Goal: Information Seeking & Learning: Learn about a topic

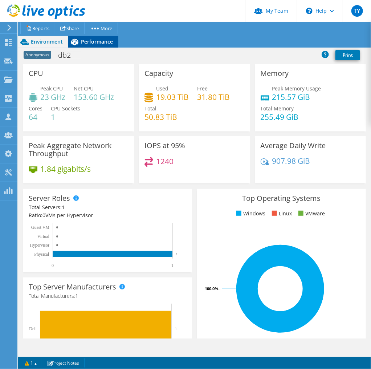
click at [78, 44] on icon at bounding box center [74, 42] width 7 height 7
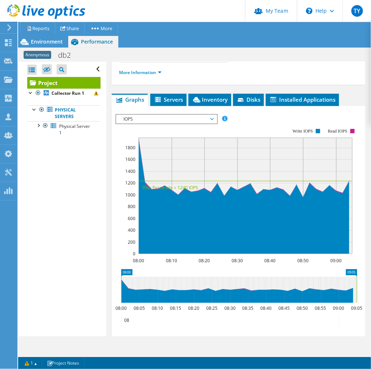
scroll to position [145, 0]
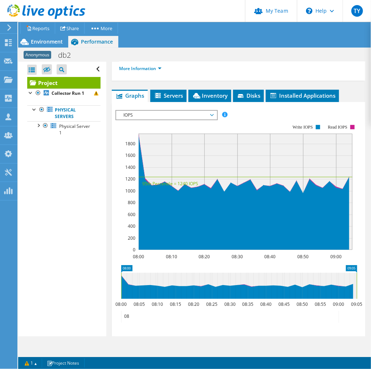
click at [186, 119] on span "IOPS" at bounding box center [166, 115] width 93 height 9
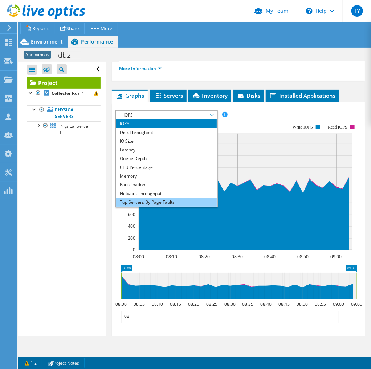
scroll to position [26, 0]
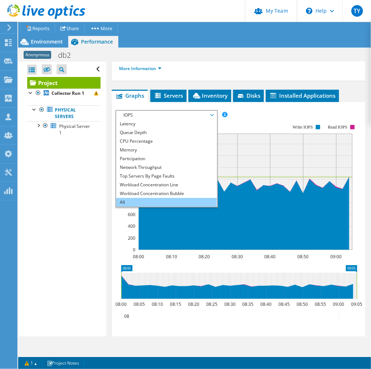
click at [160, 206] on li "All" at bounding box center [166, 202] width 100 height 9
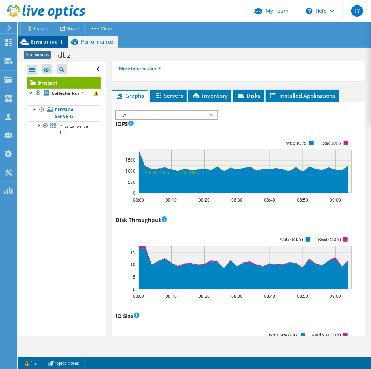
click at [58, 46] on div "Environment" at bounding box center [43, 42] width 50 height 12
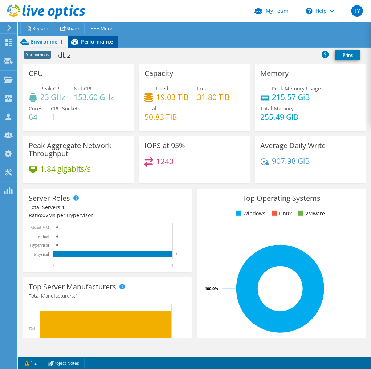
click at [107, 43] on span "Performance" at bounding box center [97, 41] width 32 height 7
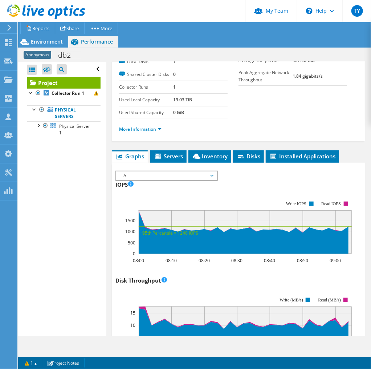
scroll to position [0, 0]
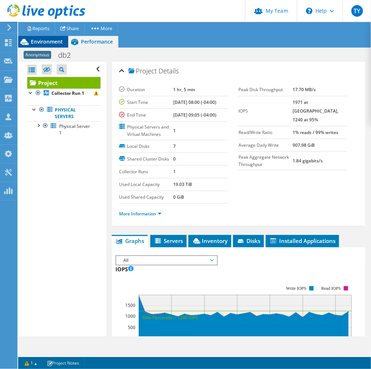
click at [42, 40] on span "Environment" at bounding box center [47, 41] width 32 height 7
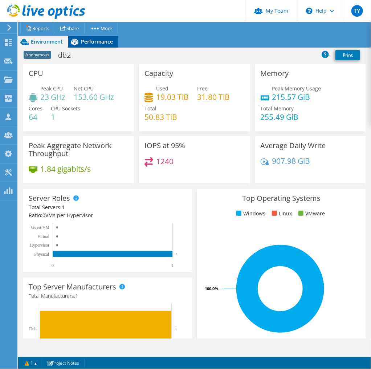
click at [95, 42] on span "Performance" at bounding box center [97, 41] width 32 height 7
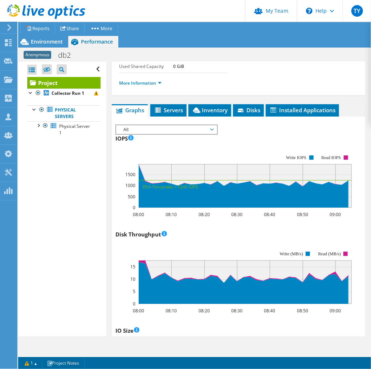
scroll to position [127, 0]
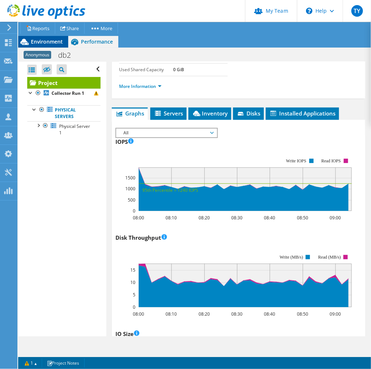
click at [39, 40] on span "Environment" at bounding box center [47, 41] width 32 height 7
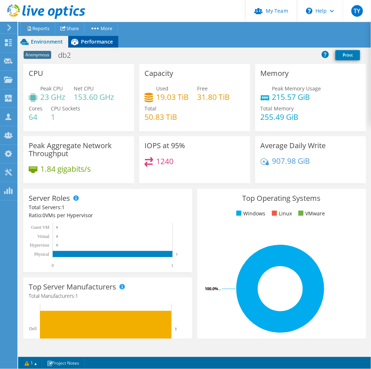
click at [90, 39] on span "Performance" at bounding box center [97, 41] width 32 height 7
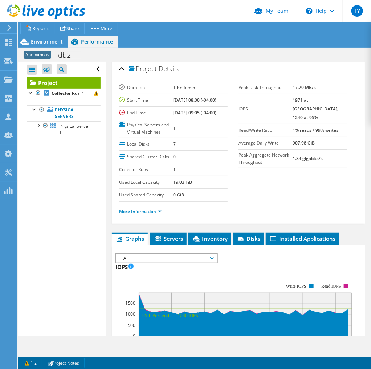
scroll to position [0, 0]
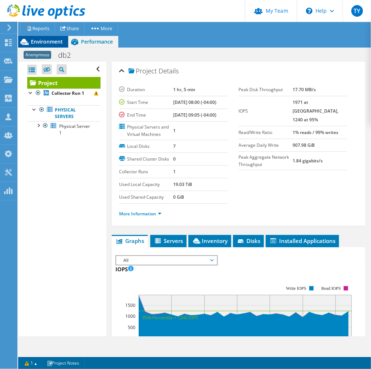
drag, startPoint x: 39, startPoint y: 37, endPoint x: 49, endPoint y: 37, distance: 10.5
click at [39, 37] on div "Environment" at bounding box center [43, 42] width 50 height 12
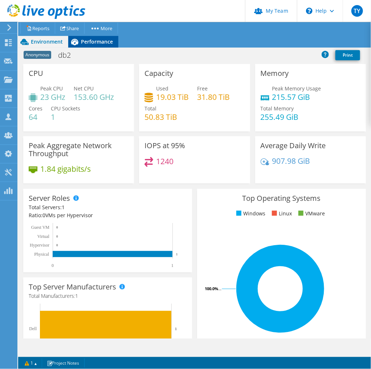
click at [81, 37] on div "Performance" at bounding box center [93, 42] width 50 height 12
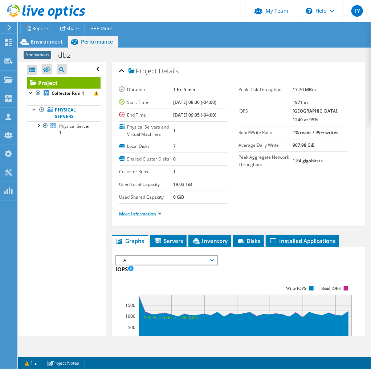
click at [155, 217] on link "More Information" at bounding box center [140, 213] width 42 height 6
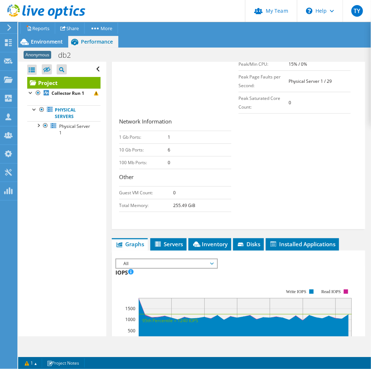
scroll to position [242, 0]
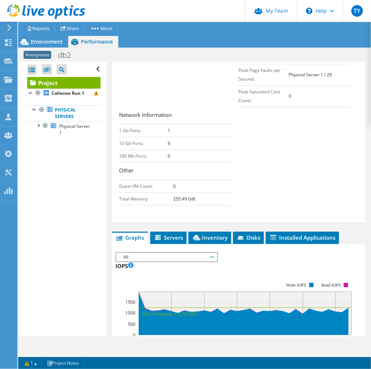
click at [189, 261] on span "All" at bounding box center [166, 257] width 93 height 9
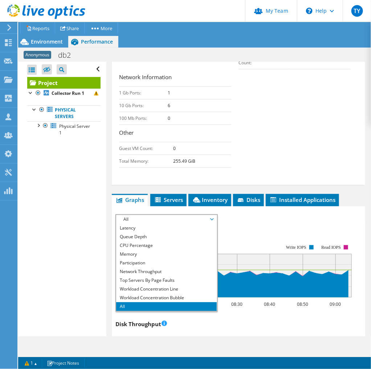
scroll to position [290, 0]
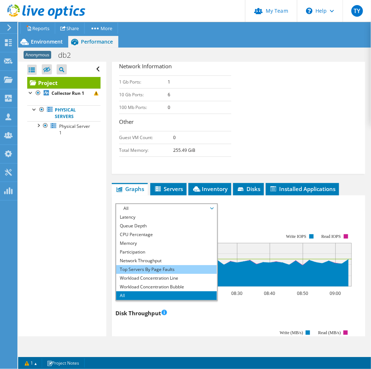
click at [170, 274] on li "Top Servers By Page Faults" at bounding box center [166, 269] width 100 height 9
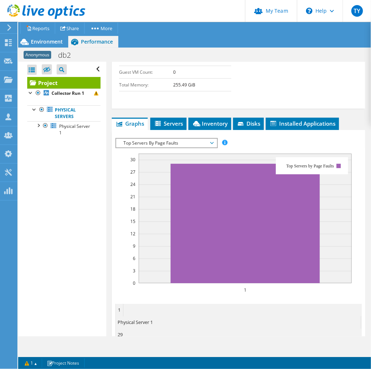
scroll to position [387, 0]
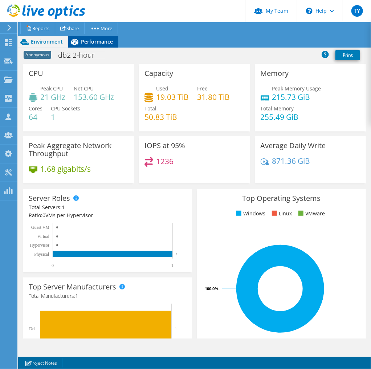
click at [80, 44] on icon at bounding box center [74, 42] width 13 height 13
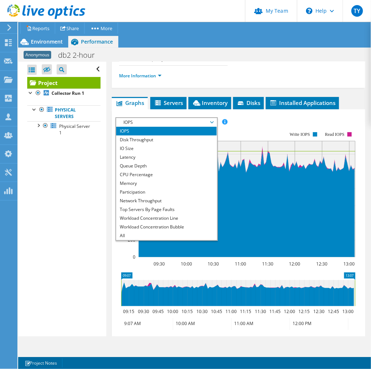
scroll to position [193, 0]
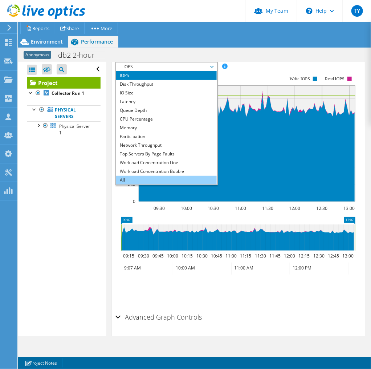
click at [133, 184] on li "All" at bounding box center [166, 180] width 100 height 9
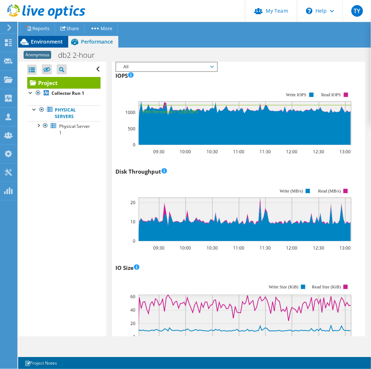
click at [37, 42] on span "Environment" at bounding box center [47, 41] width 32 height 7
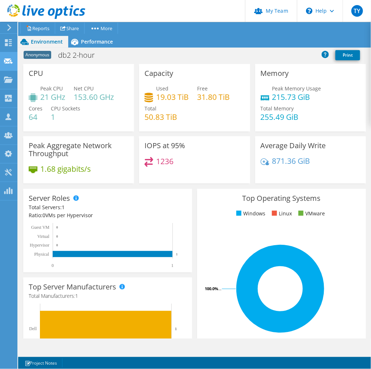
scroll to position [201, 0]
click at [89, 46] on div "Performance" at bounding box center [93, 42] width 50 height 12
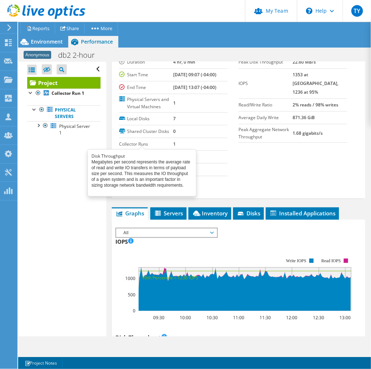
scroll to position [0, 0]
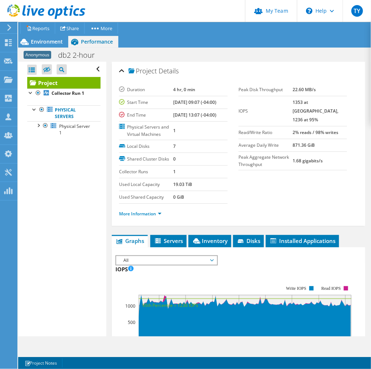
click at [142, 264] on span "All" at bounding box center [166, 260] width 93 height 9
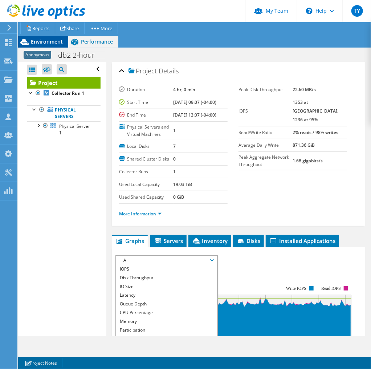
click at [52, 44] on span "Environment" at bounding box center [47, 41] width 32 height 7
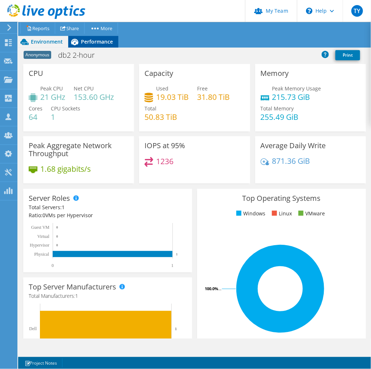
click at [85, 47] on div "Performance" at bounding box center [93, 42] width 50 height 12
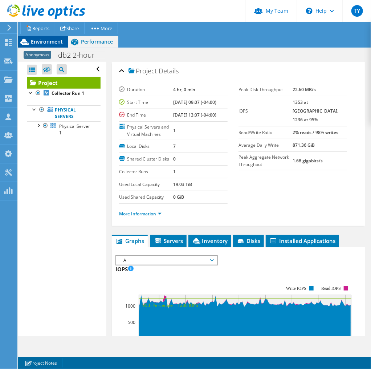
click at [38, 42] on span "Environment" at bounding box center [47, 41] width 32 height 7
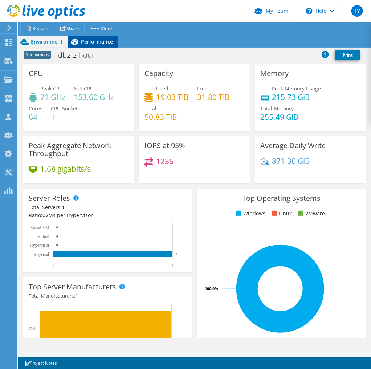
click at [100, 46] on div "Performance" at bounding box center [93, 42] width 50 height 12
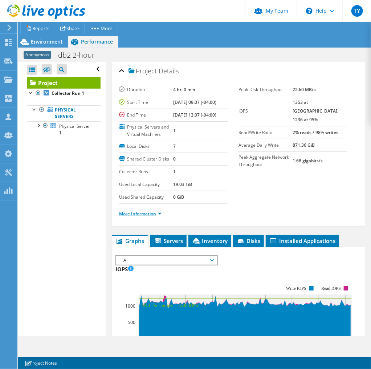
click at [159, 217] on link "More Information" at bounding box center [140, 213] width 42 height 6
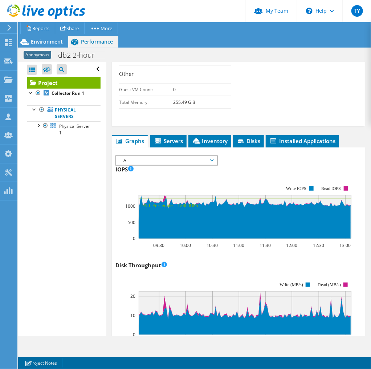
scroll to position [338, 0]
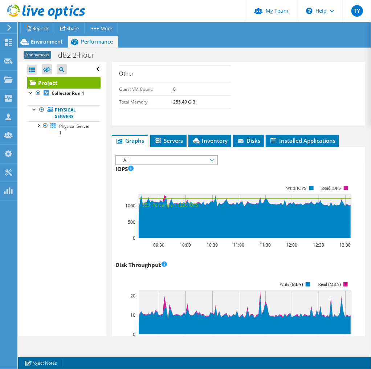
click at [146, 165] on div "All IOPS Disk Throughput IO Size Latency Queue Depth CPU Percentage Memory Page…" at bounding box center [166, 160] width 102 height 10
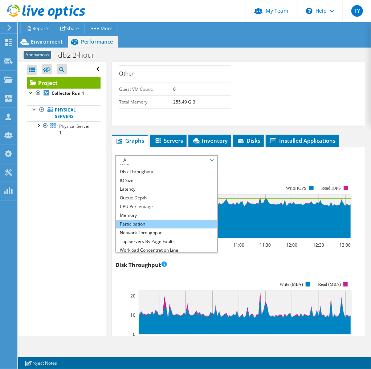
scroll to position [26, 0]
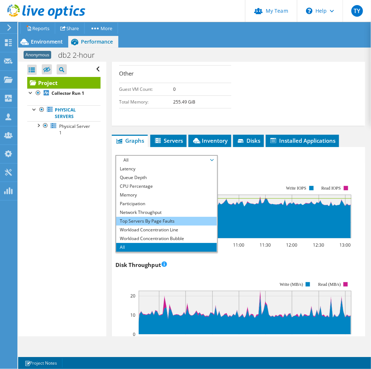
click at [143, 225] on li "Top Servers By Page Faults" at bounding box center [166, 221] width 100 height 9
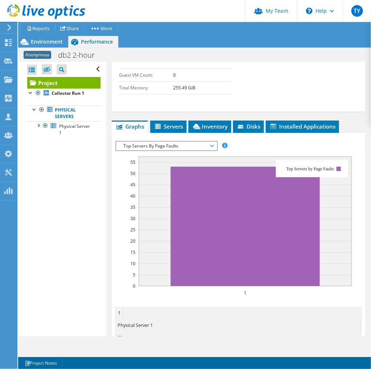
scroll to position [387, 0]
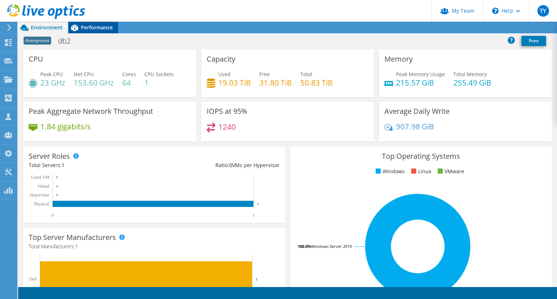
click at [86, 23] on div "Performance" at bounding box center [93, 28] width 50 height 12
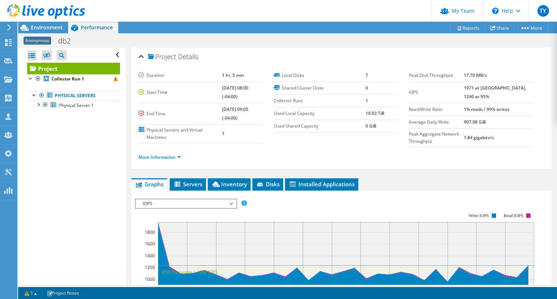
click at [201, 200] on span "IOPS" at bounding box center [185, 204] width 93 height 9
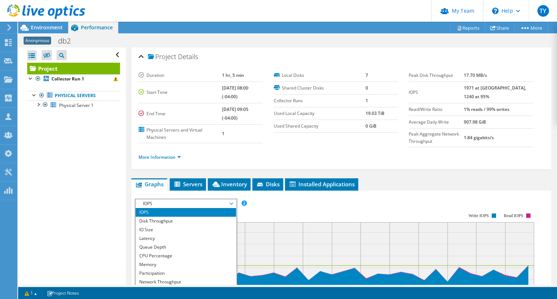
click at [53, 190] on div "Open All Close All Hide Excluded Nodes Project Tree Filter" at bounding box center [71, 167] width 107 height 238
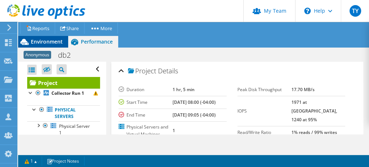
click at [42, 40] on span "Environment" at bounding box center [47, 41] width 32 height 7
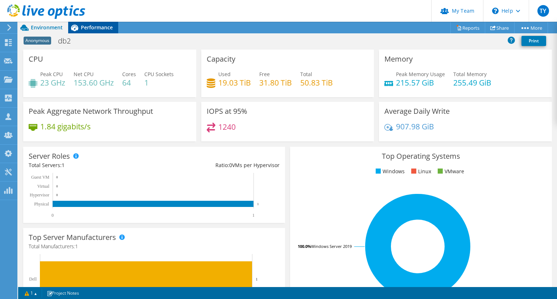
click at [96, 24] on span "Performance" at bounding box center [97, 27] width 32 height 7
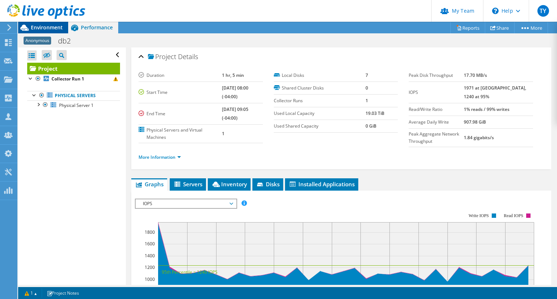
click at [42, 28] on span "Environment" at bounding box center [47, 27] width 32 height 7
